Goal: Task Accomplishment & Management: Use online tool/utility

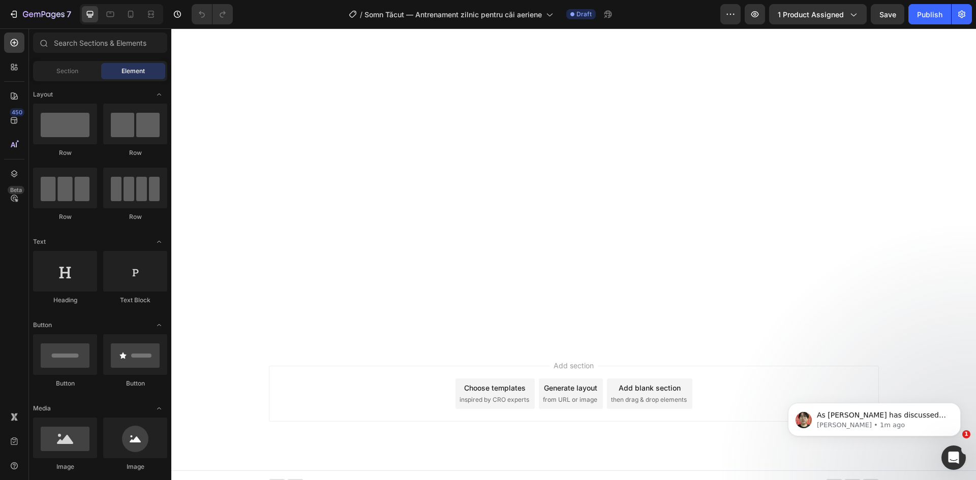
scroll to position [22, 0]
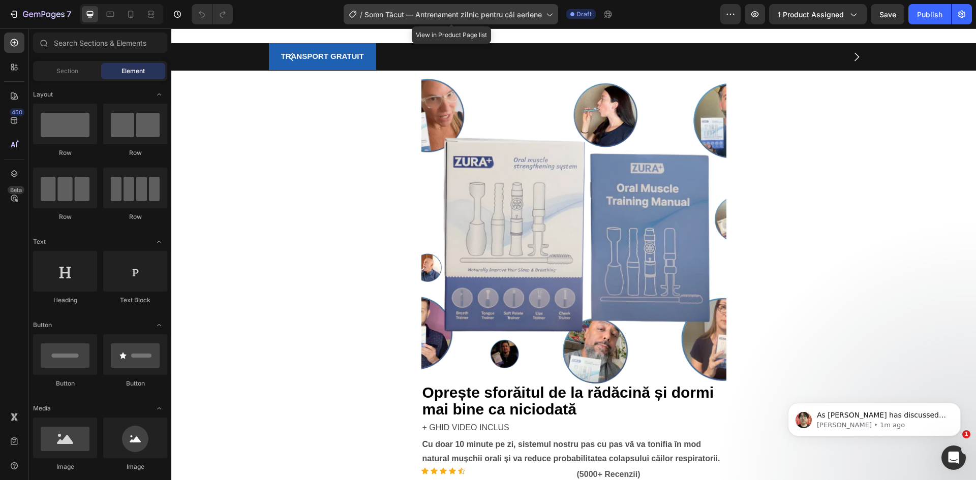
click at [468, 15] on span "Somn Tăcut — Antrenament zilnic pentru căi aeriene" at bounding box center [452, 14] width 177 height 11
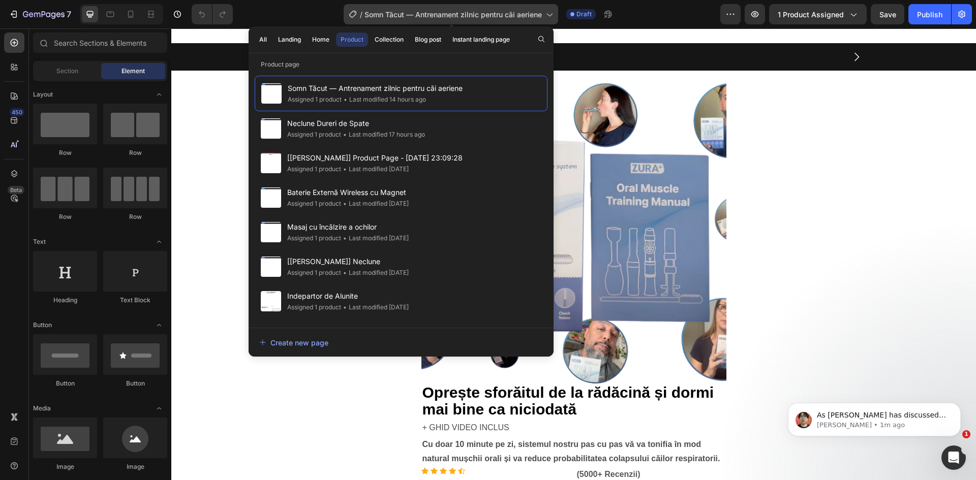
click at [442, 12] on span "Somn Tăcut — Antrenament zilnic pentru căi aeriene" at bounding box center [452, 14] width 177 height 11
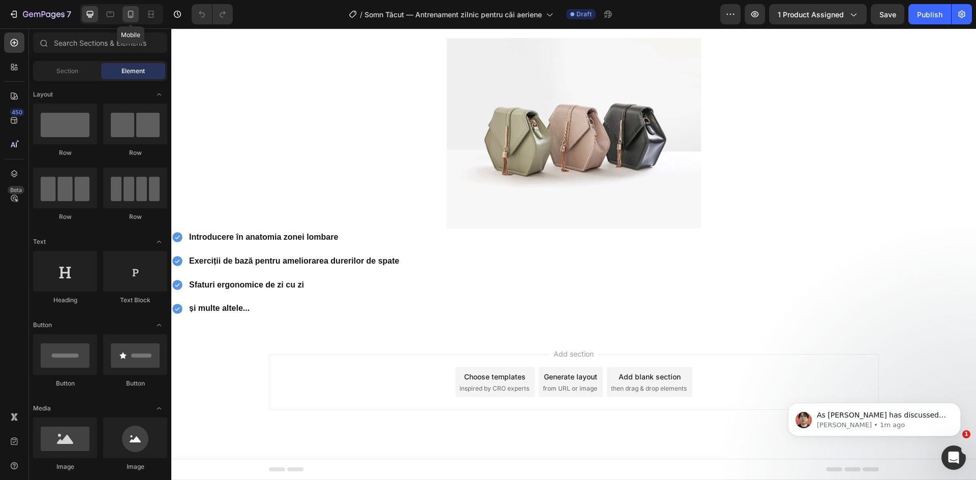
click at [128, 12] on icon at bounding box center [131, 14] width 6 height 7
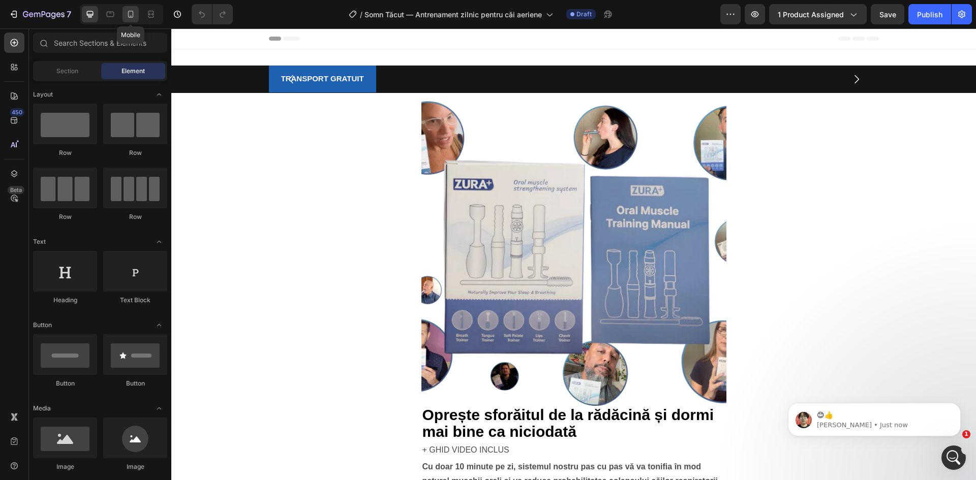
click at [126, 7] on div at bounding box center [131, 14] width 16 height 16
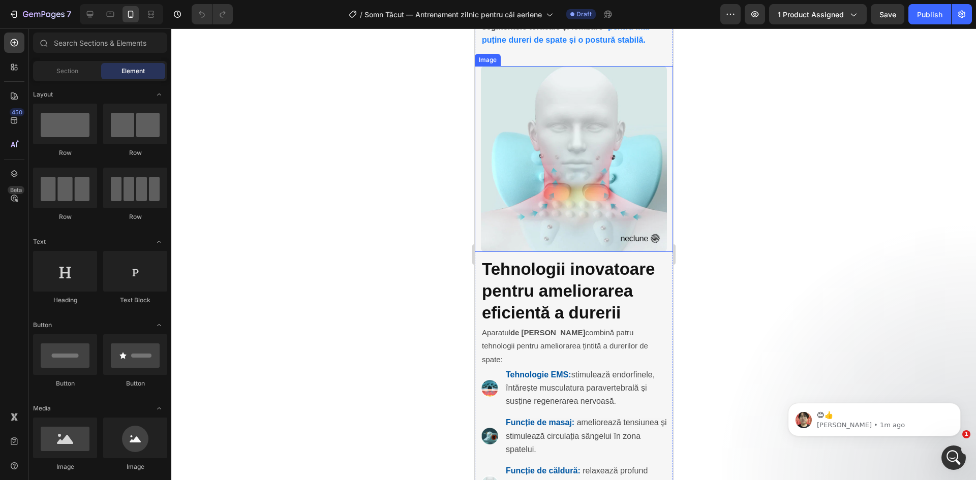
scroll to position [2468, 0]
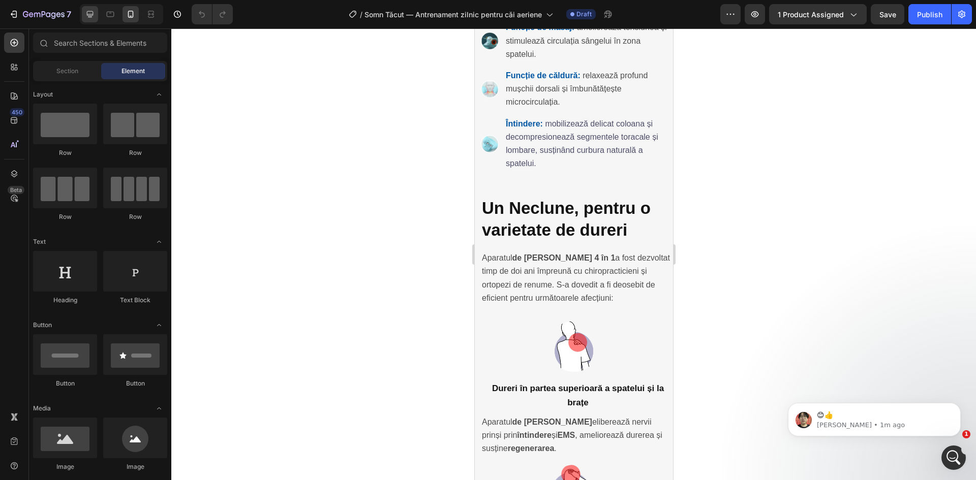
click at [89, 15] on icon at bounding box center [90, 14] width 7 height 7
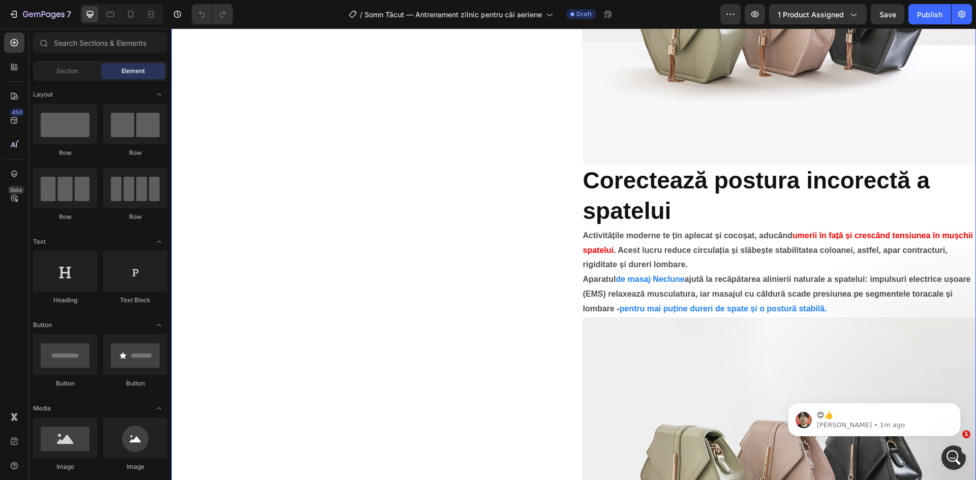
scroll to position [1209, 0]
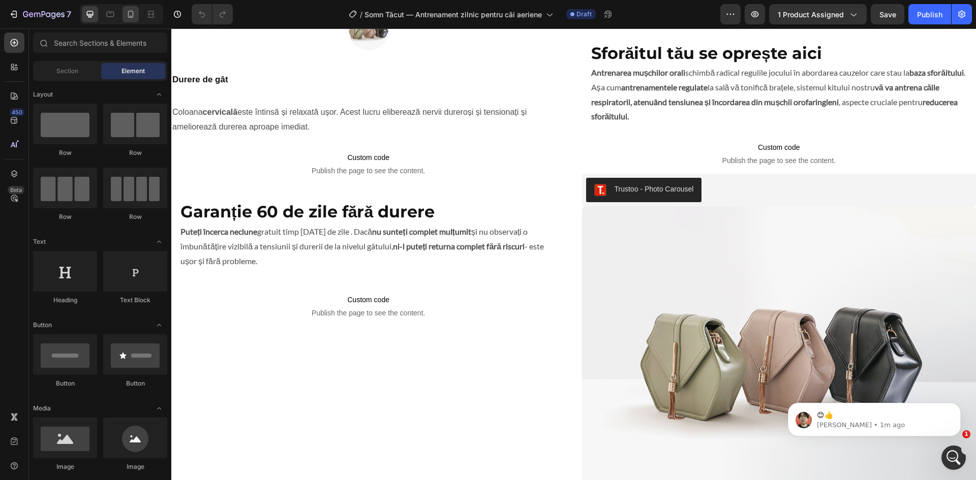
click at [131, 11] on icon at bounding box center [131, 14] width 6 height 7
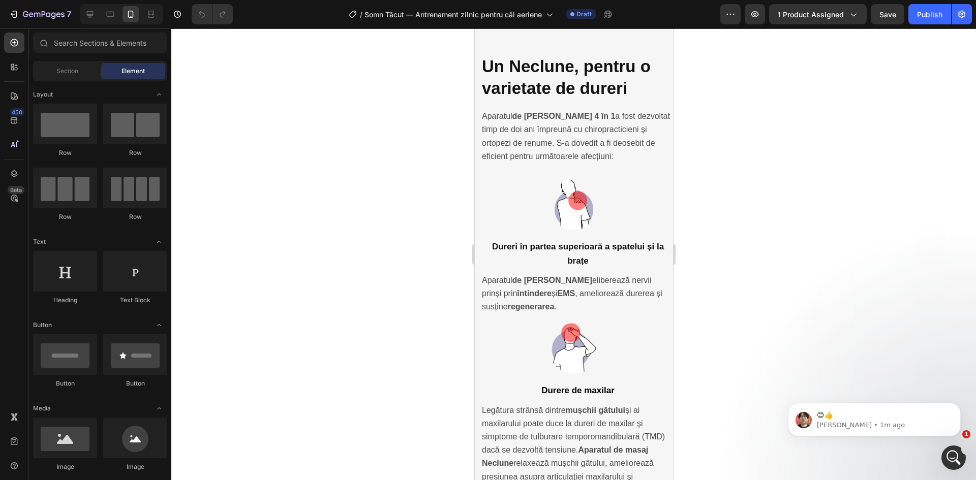
scroll to position [2616, 0]
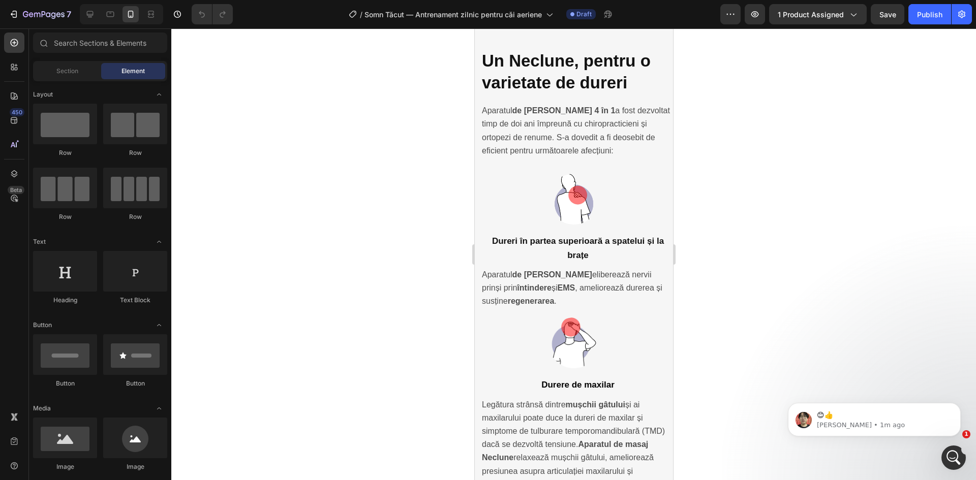
drag, startPoint x: 666, startPoint y: 299, endPoint x: 1155, endPoint y: 314, distance: 489.3
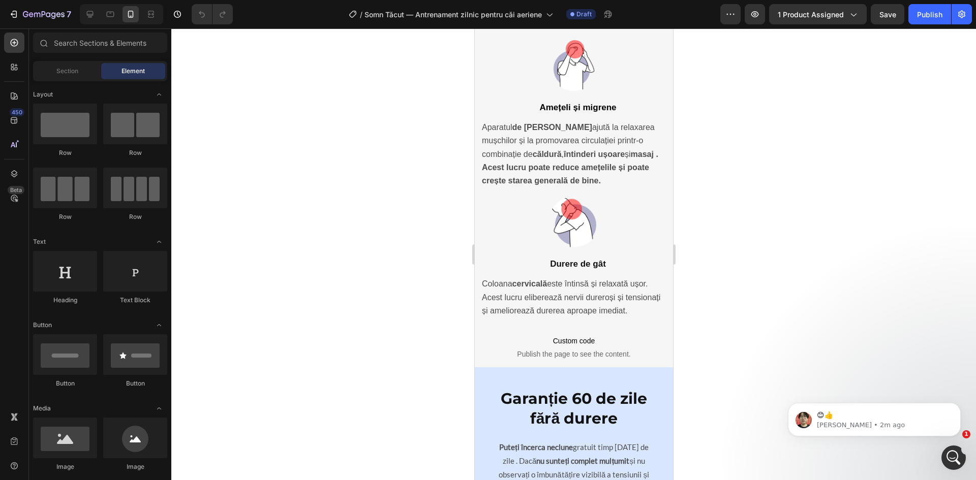
scroll to position [3084, 0]
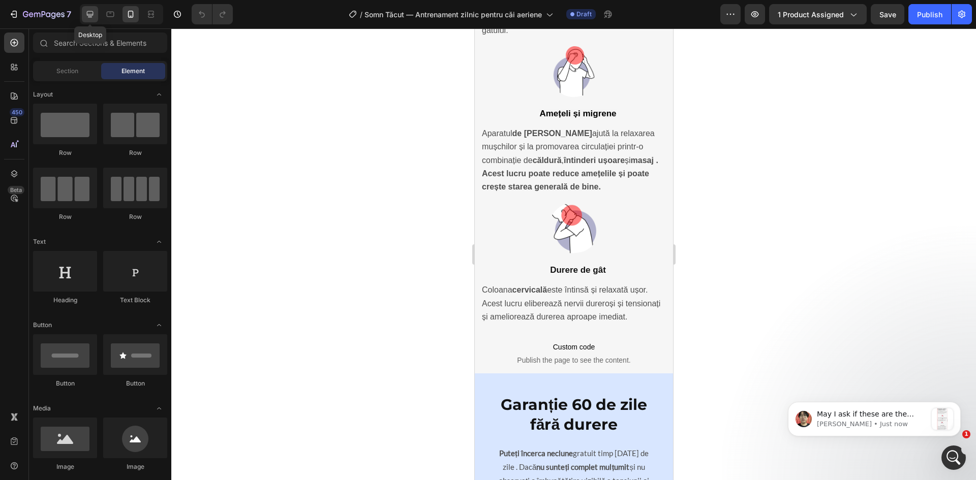
click at [95, 15] on icon at bounding box center [90, 14] width 10 height 10
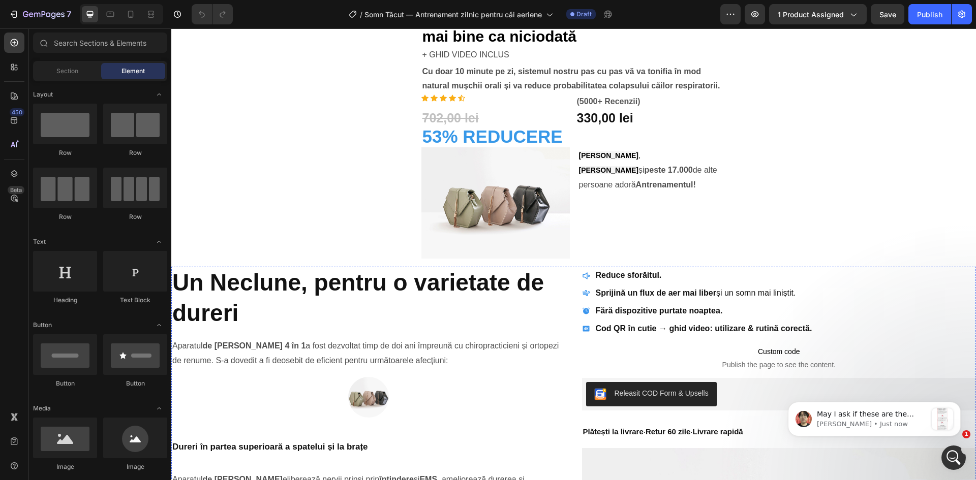
scroll to position [791, 0]
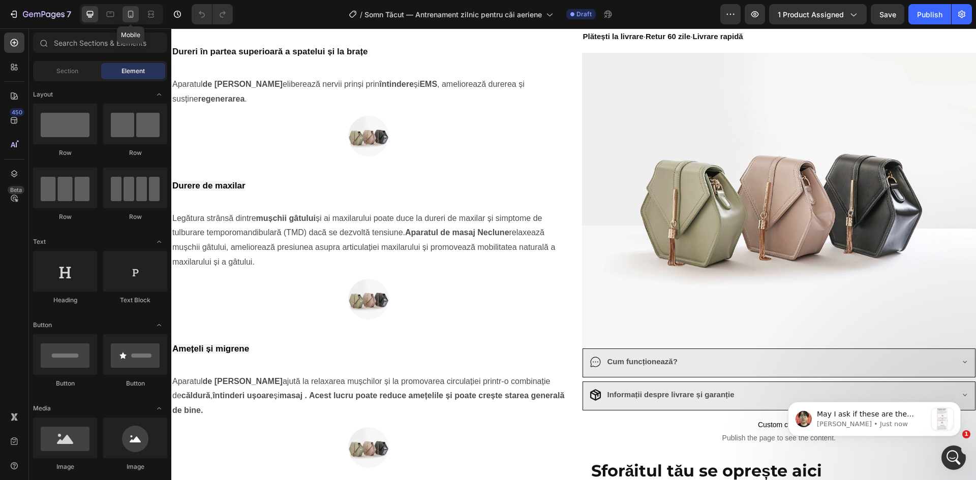
click at [127, 15] on icon at bounding box center [131, 14] width 10 height 10
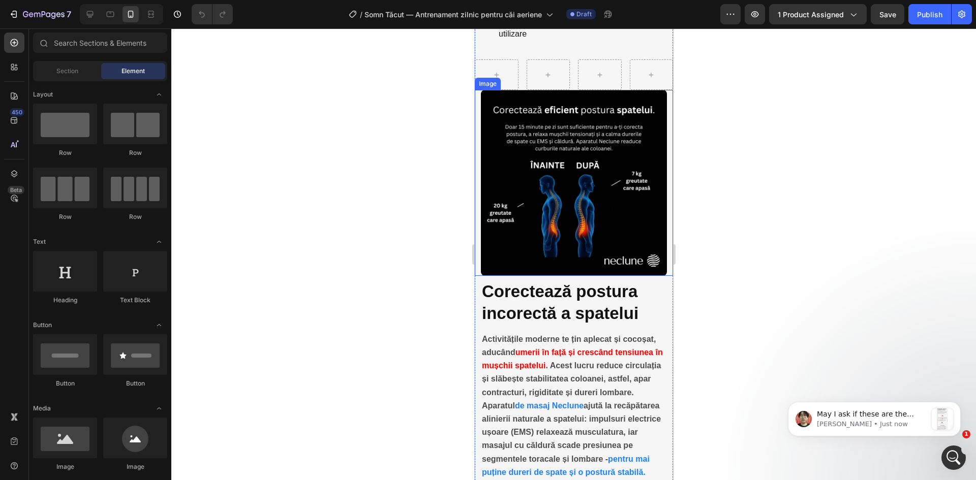
scroll to position [2429, 0]
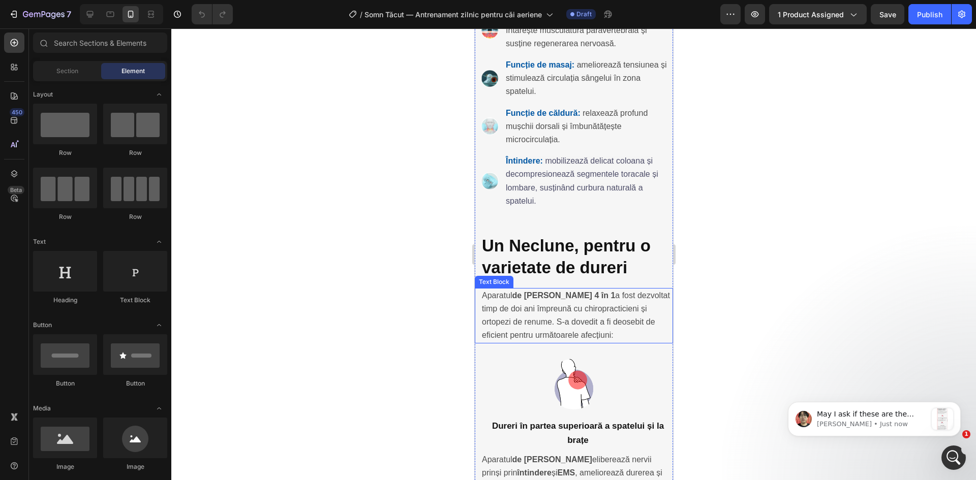
click at [516, 320] on p "Aparatul de masaj Neclune 4 în 1 a fost dezvoltat timp de doi ani împreună cu c…" at bounding box center [576, 315] width 190 height 53
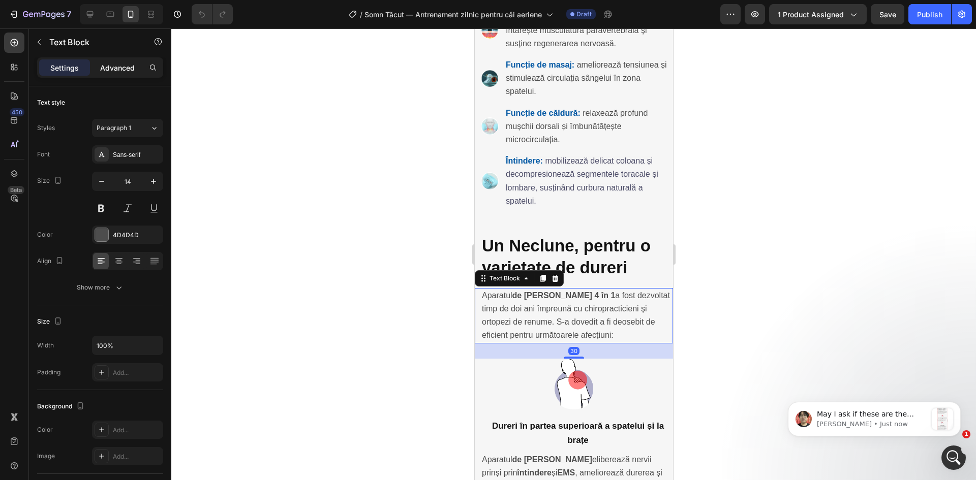
click at [115, 66] on p "Advanced" at bounding box center [117, 68] width 35 height 11
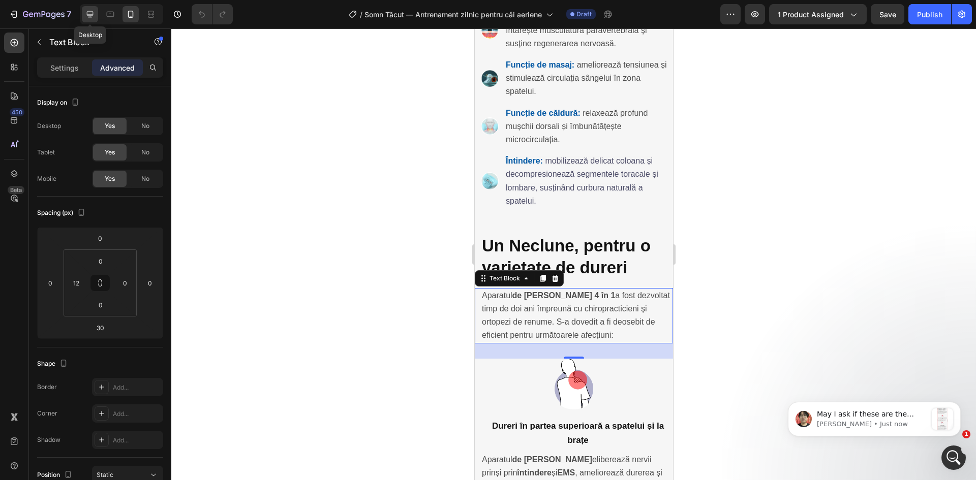
click at [94, 17] on icon at bounding box center [90, 14] width 10 height 10
type input "16"
type input "0"
